Goal: Task Accomplishment & Management: Manage account settings

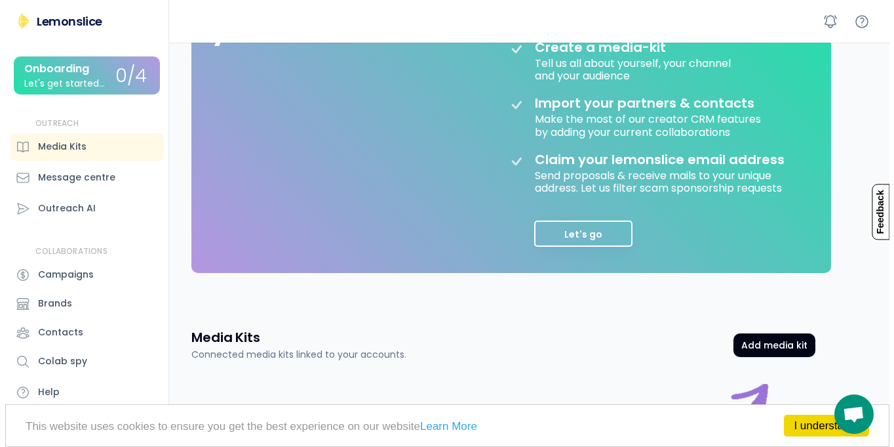
scroll to position [307, 0]
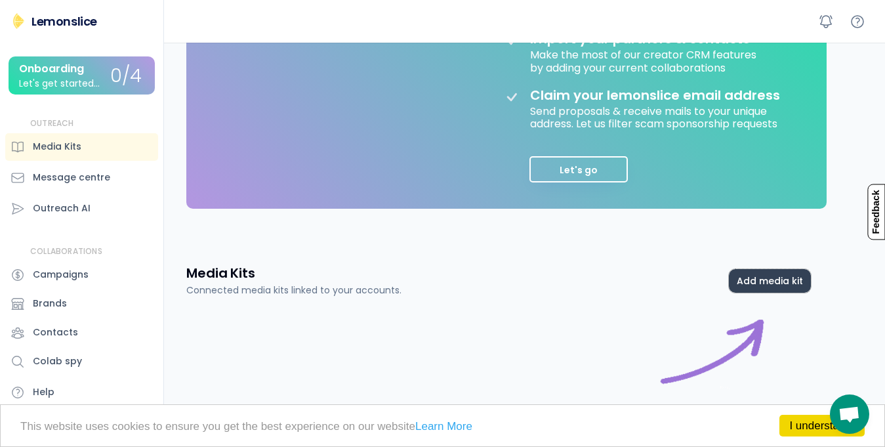
click at [789, 284] on button "Add media kit" at bounding box center [770, 281] width 82 height 24
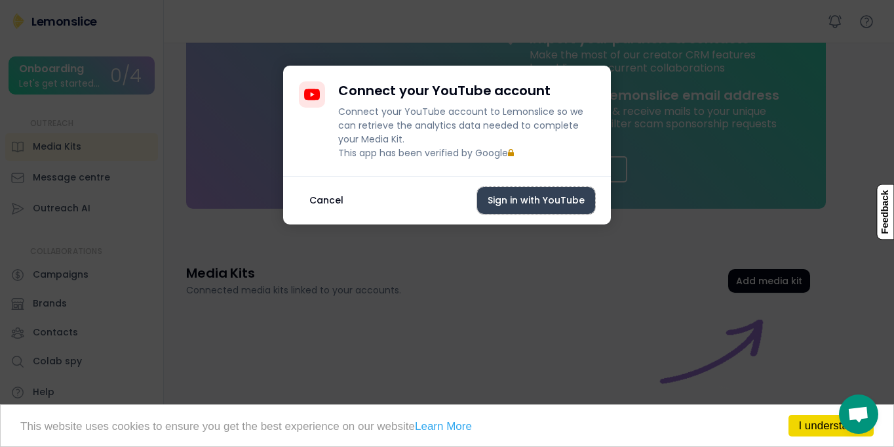
click at [513, 210] on button "Sign in with YouTube" at bounding box center [536, 200] width 118 height 27
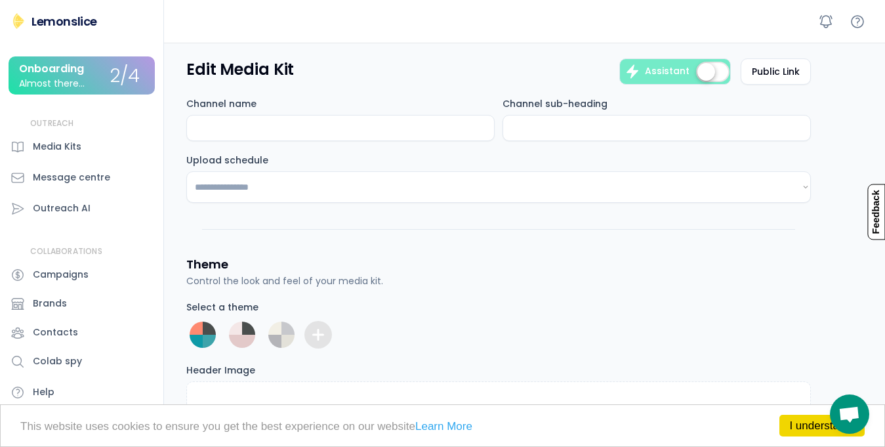
click at [703, 73] on label at bounding box center [712, 72] width 40 height 29
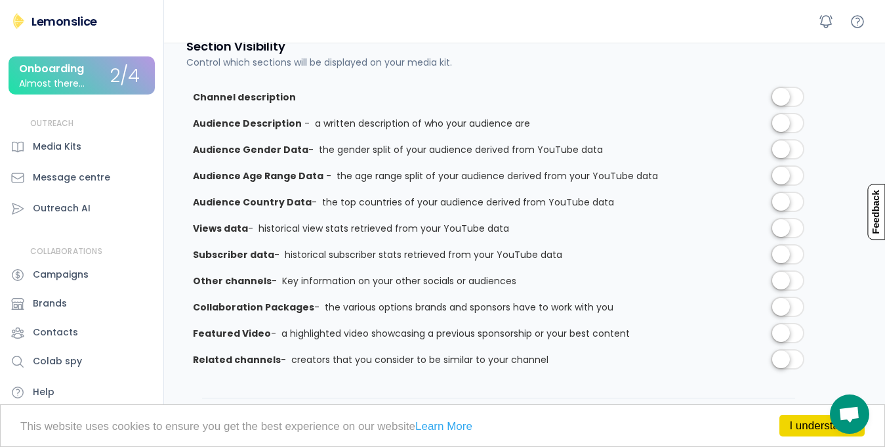
scroll to position [1183, 0]
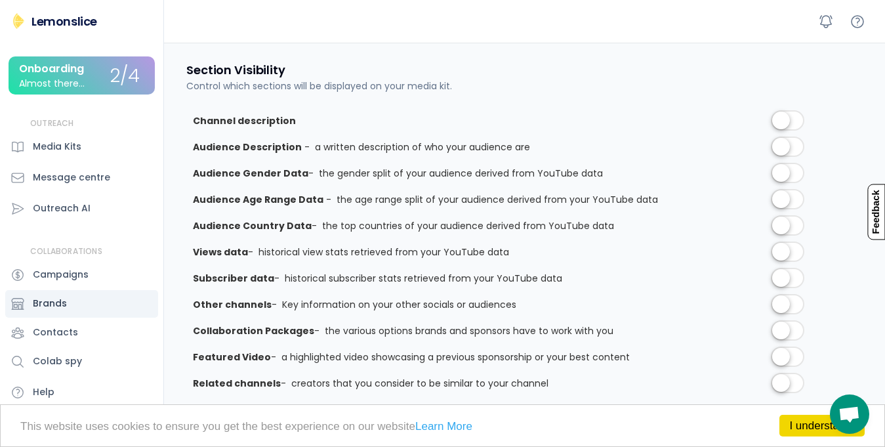
click at [62, 309] on div "Brands" at bounding box center [50, 303] width 34 height 14
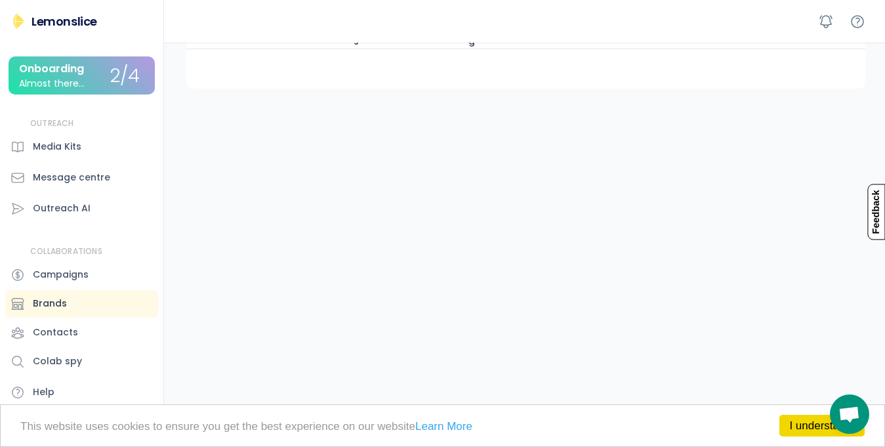
scroll to position [99, 0]
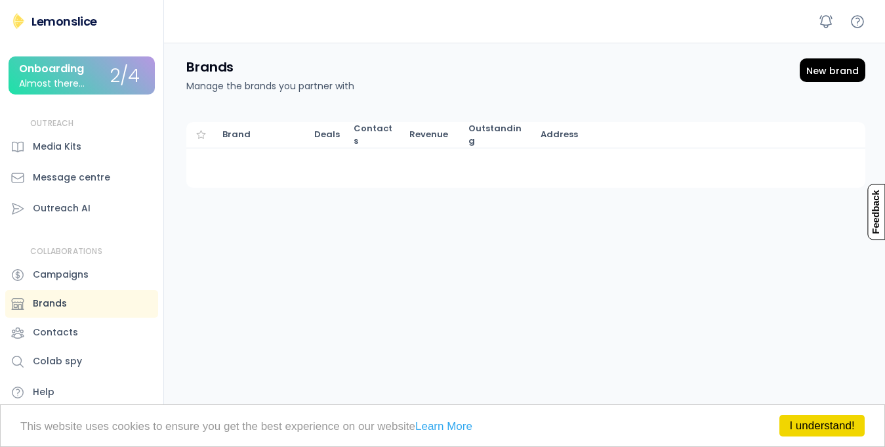
scroll to position [99, 0]
click at [79, 177] on div "Message centre" at bounding box center [71, 177] width 77 height 14
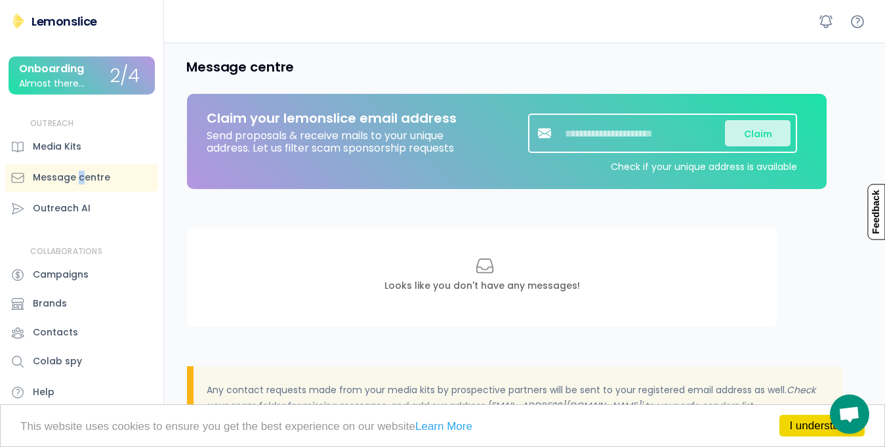
click at [83, 178] on div "Message centre" at bounding box center [71, 177] width 77 height 14
click at [295, 184] on div "Claim your lemonslice email address Send proposals & receive mails to your uniq…" at bounding box center [506, 141] width 639 height 95
click at [89, 201] on div "Outreach AI" at bounding box center [81, 209] width 153 height 28
select select "**********"
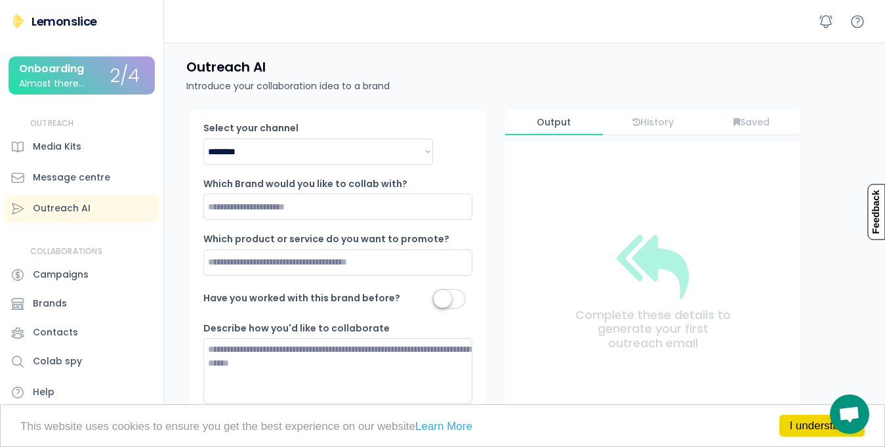
click at [371, 99] on div "Outreach AI Introduce your collaboration idea to a brand" at bounding box center [527, 76] width 714 height 66
click at [48, 151] on div "Media Kits" at bounding box center [57, 147] width 49 height 14
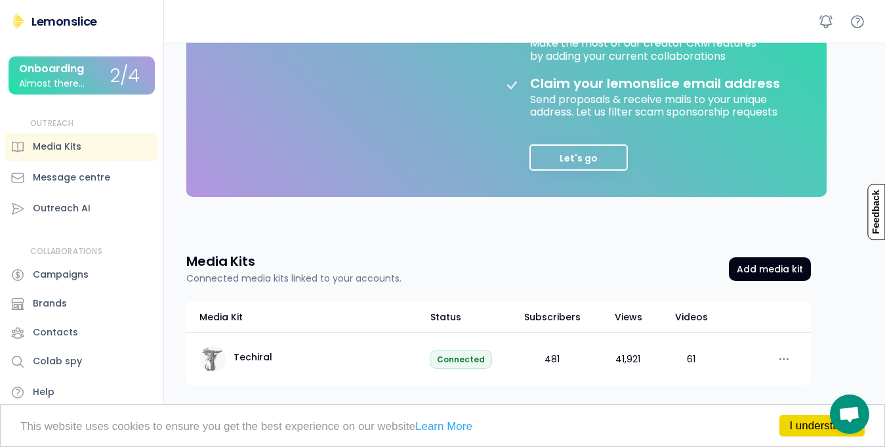
scroll to position [327, 0]
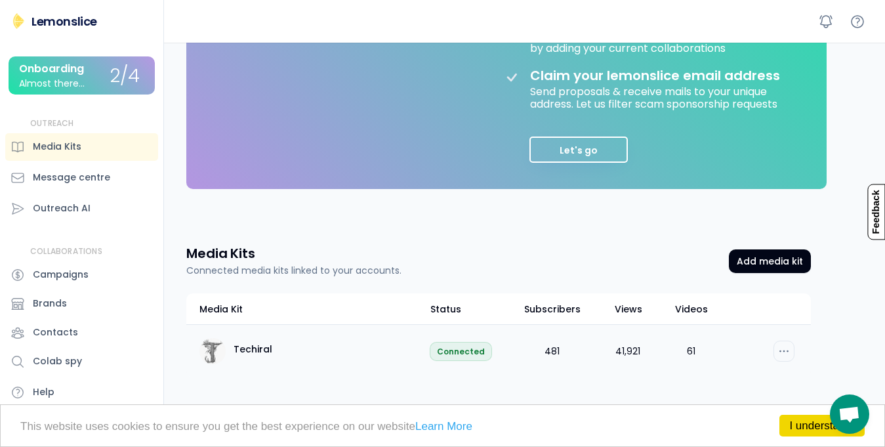
click at [786, 346] on icon at bounding box center [783, 351] width 14 height 14
click at [694, 370] on div "Edit" at bounding box center [711, 376] width 125 height 24
select select "********"
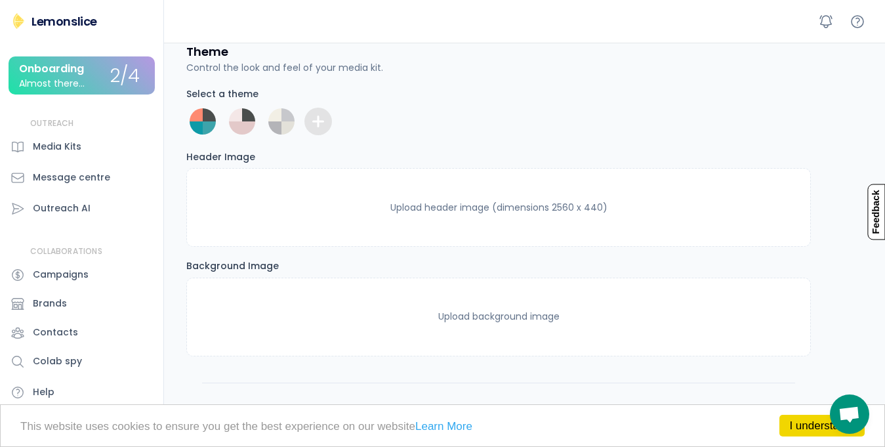
click at [315, 129] on icon at bounding box center [318, 121] width 16 height 16
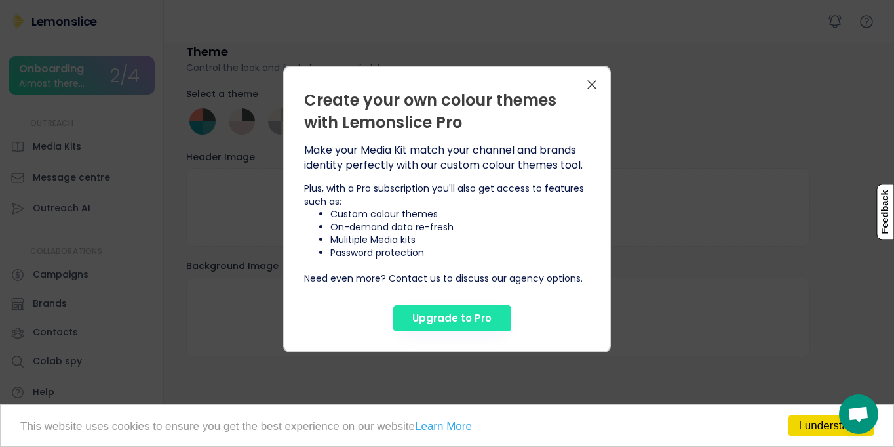
click at [594, 86] on icon at bounding box center [592, 85] width 8 height 8
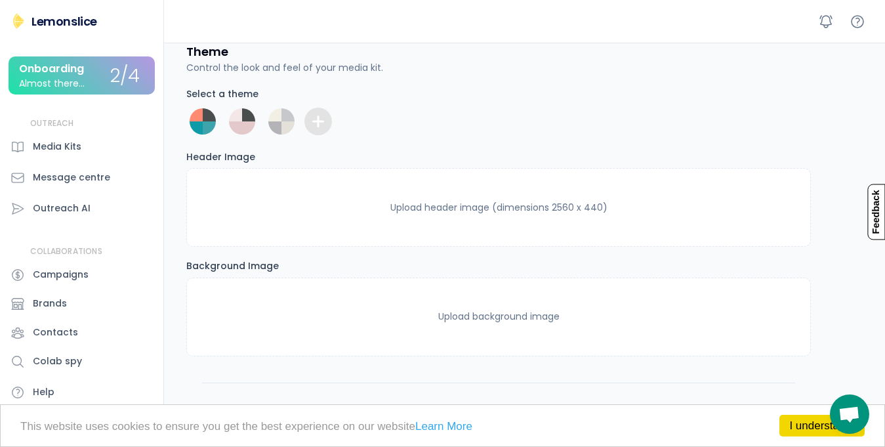
click at [281, 121] on div at bounding box center [274, 114] width 13 height 13
click at [237, 121] on div at bounding box center [235, 114] width 13 height 13
click at [781, 130] on div at bounding box center [498, 121] width 624 height 33
drag, startPoint x: 880, startPoint y: 113, endPoint x: 879, endPoint y: 124, distance: 10.5
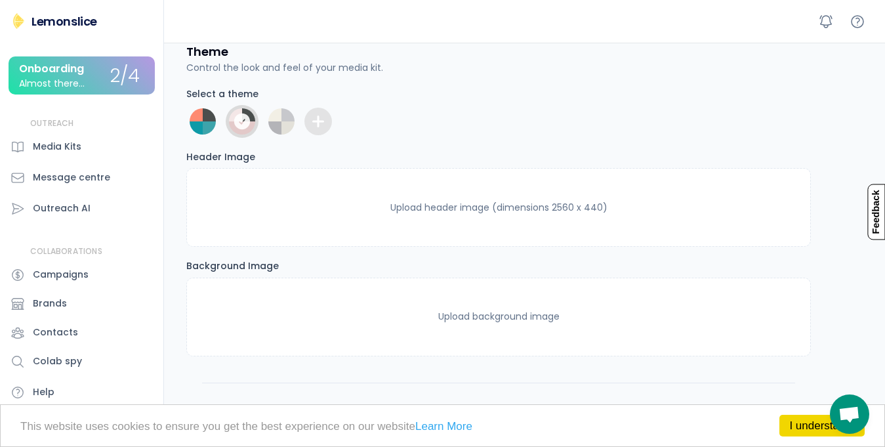
click at [134, 81] on div "2/4" at bounding box center [125, 76] width 30 height 20
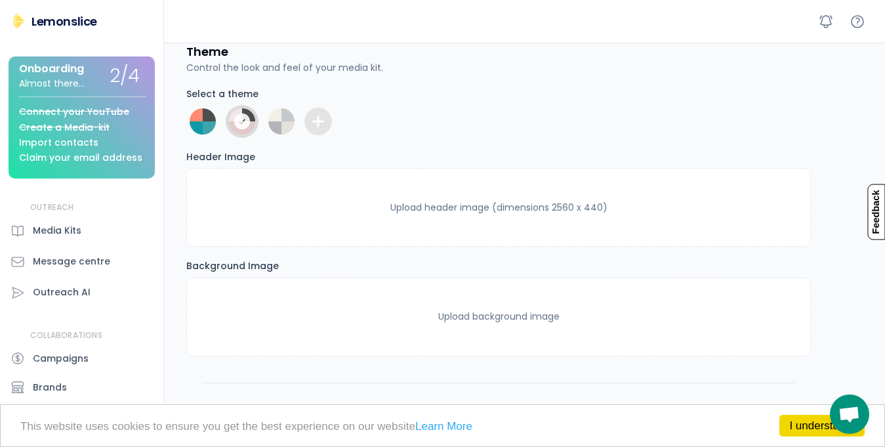
click at [37, 160] on div "Claim your email address" at bounding box center [80, 158] width 123 height 10
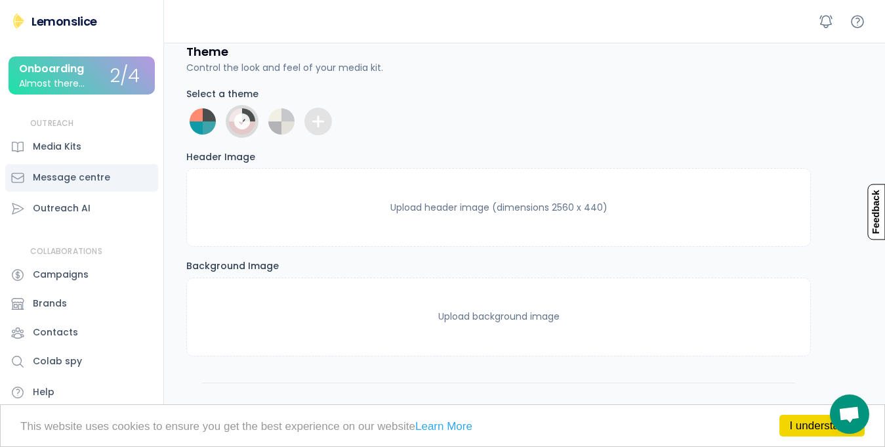
click at [68, 173] on div "Message centre" at bounding box center [71, 177] width 77 height 14
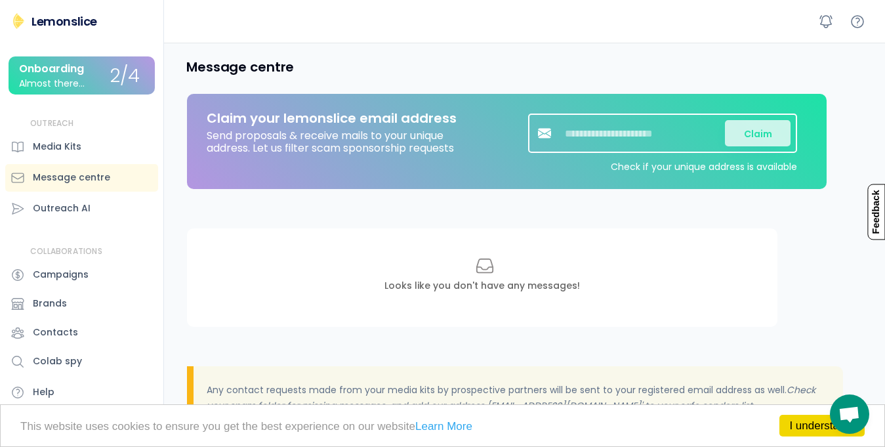
click at [666, 131] on input "input" at bounding box center [643, 133] width 164 height 26
type input "********"
click at [746, 132] on button "Claim" at bounding box center [758, 133] width 66 height 26
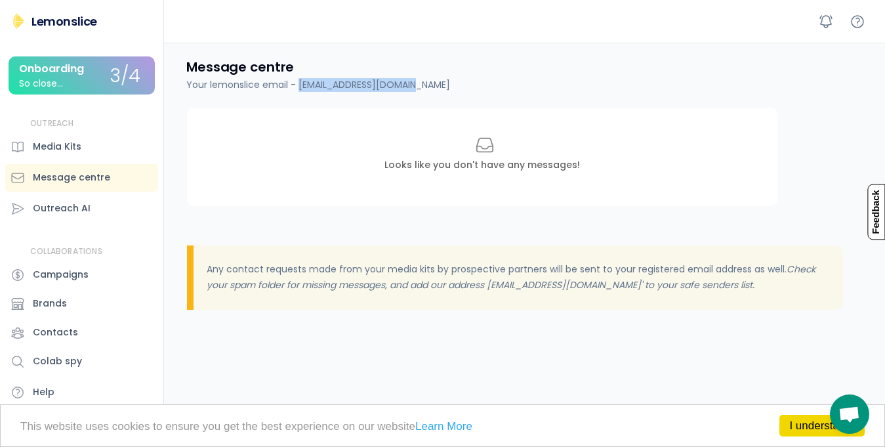
drag, startPoint x: 403, startPoint y: 83, endPoint x: 298, endPoint y: 85, distance: 104.9
click at [298, 85] on div "Message centre Your lemonslice email - techiral@lemonslice.io" at bounding box center [527, 75] width 714 height 65
click at [298, 85] on div "Your lemonslice email - techiral@lemonslice.io" at bounding box center [318, 85] width 264 height 14
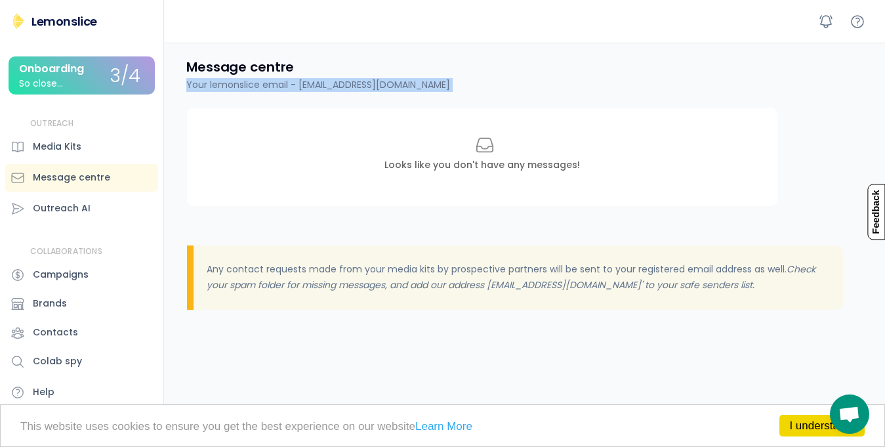
click at [298, 85] on div "Your lemonslice email - techiral@lemonslice.io" at bounding box center [318, 85] width 264 height 14
click at [540, 120] on div "Looks like you don't have any messages!" at bounding box center [482, 157] width 590 height 98
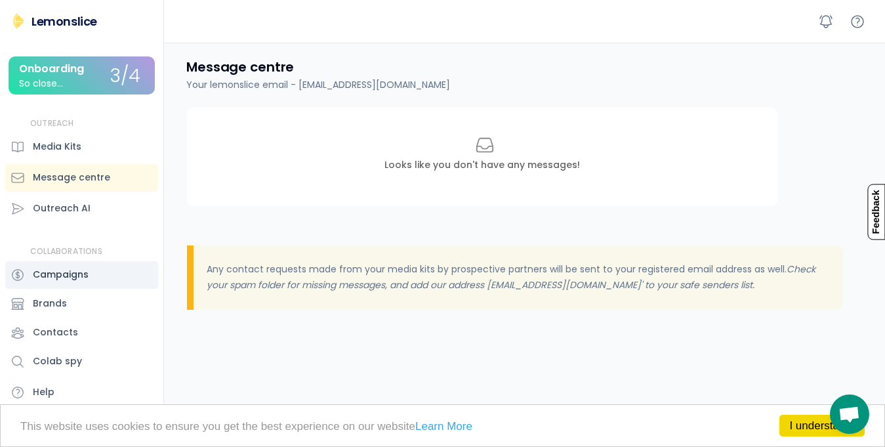
click at [76, 278] on div "Campaigns" at bounding box center [61, 275] width 56 height 14
